Goal: Task Accomplishment & Management: Manage account settings

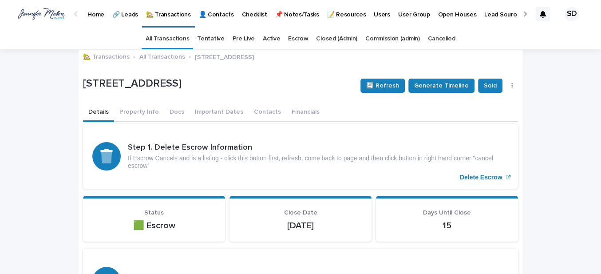
click at [99, 57] on link "🏡 Transactions" at bounding box center [106, 56] width 47 height 10
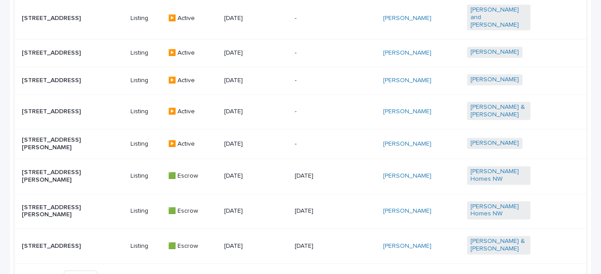
scroll to position [524, 0]
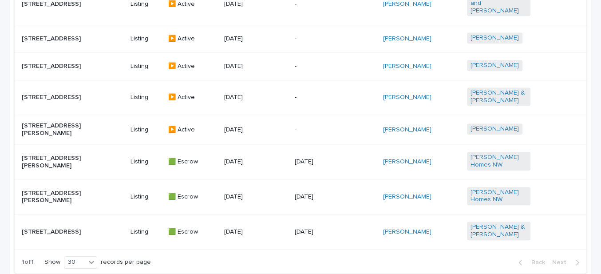
click at [60, 166] on p "[STREET_ADDRESS][PERSON_NAME]" at bounding box center [53, 161] width 63 height 15
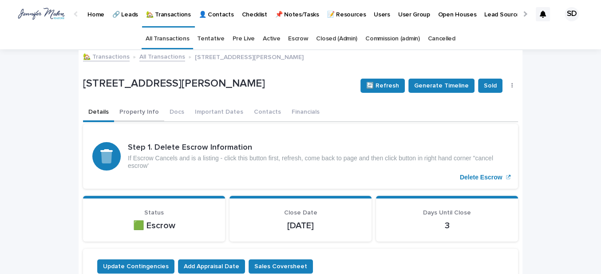
click at [256, 110] on button "Contacts" at bounding box center [267, 112] width 38 height 19
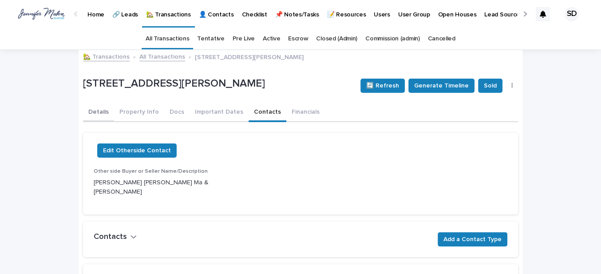
click at [97, 111] on button "Details" at bounding box center [98, 112] width 31 height 19
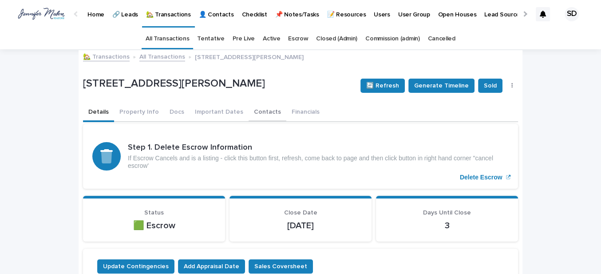
click at [248, 111] on button "Contacts" at bounding box center [267, 112] width 38 height 19
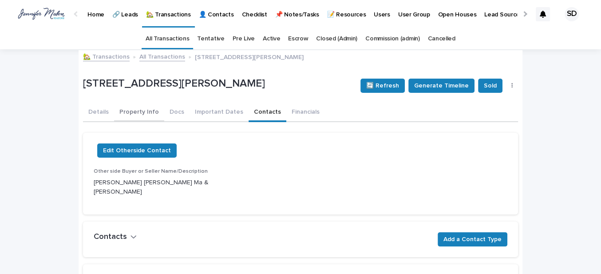
click at [91, 110] on button "Details" at bounding box center [98, 112] width 31 height 19
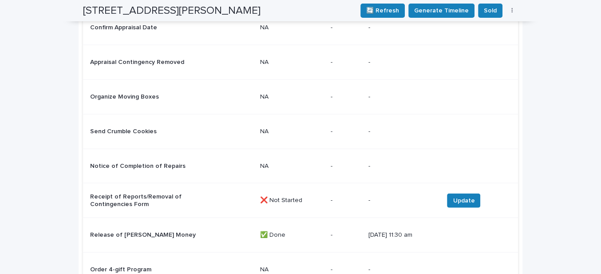
scroll to position [1452, 0]
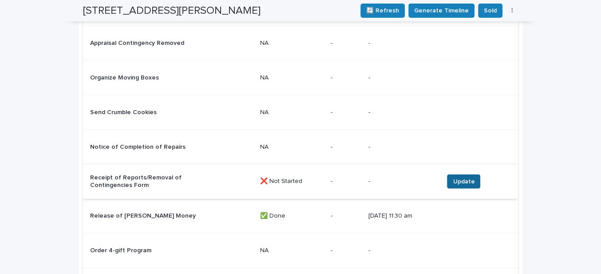
click at [462, 177] on span "Update" at bounding box center [464, 181] width 22 height 9
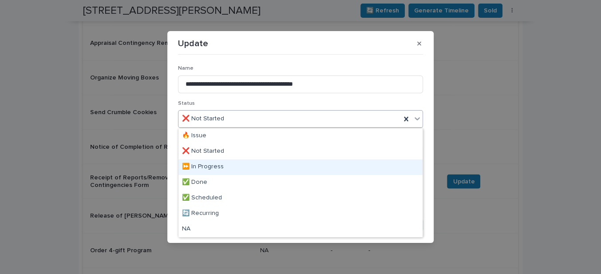
click at [201, 168] on div "⏩ In Progress" at bounding box center [300, 167] width 244 height 16
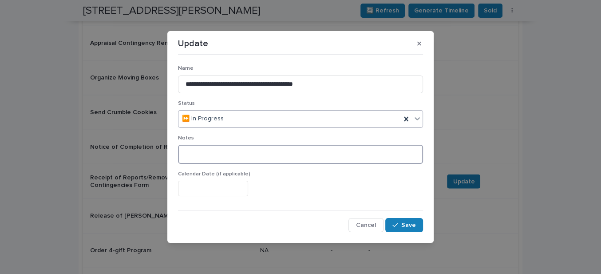
click at [190, 155] on textarea at bounding box center [300, 154] width 245 height 19
type textarea "**********"
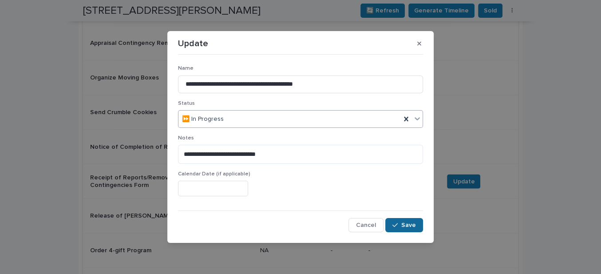
click at [409, 226] on span "Save" at bounding box center [408, 225] width 15 height 6
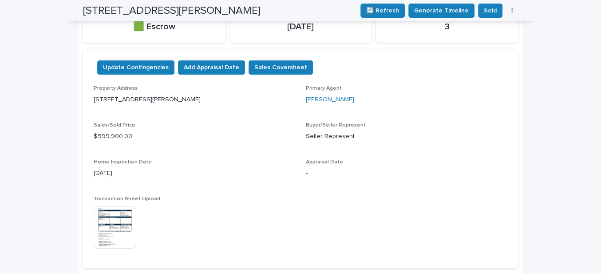
scroll to position [0, 0]
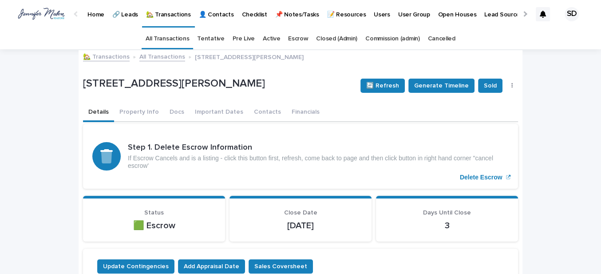
click at [97, 57] on link "🏡 Transactions" at bounding box center [106, 56] width 47 height 10
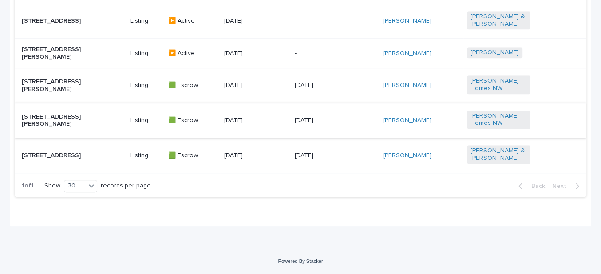
scroll to position [610, 0]
click at [63, 155] on p "[STREET_ADDRESS]" at bounding box center [53, 156] width 63 height 8
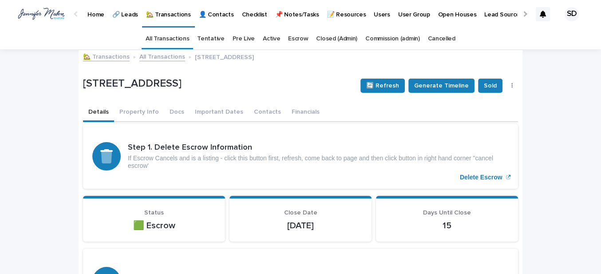
click at [325, 103] on div "Details Property Info Docs Important Dates Contacts Financials" at bounding box center [300, 112] width 435 height 19
